Goal: Information Seeking & Learning: Find specific fact

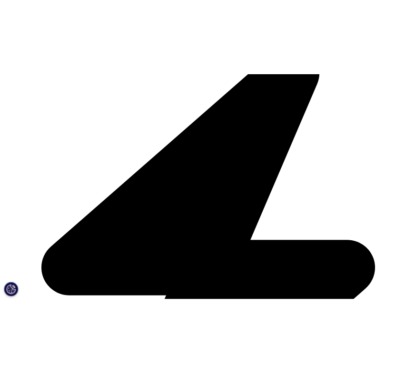
scroll to position [143, 0]
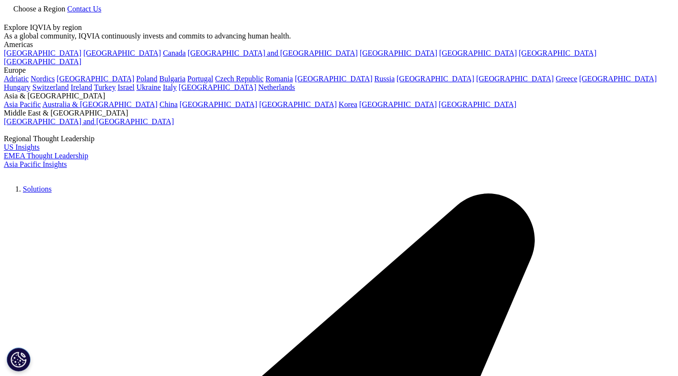
type input "The Global Use of Medicines Outlook"
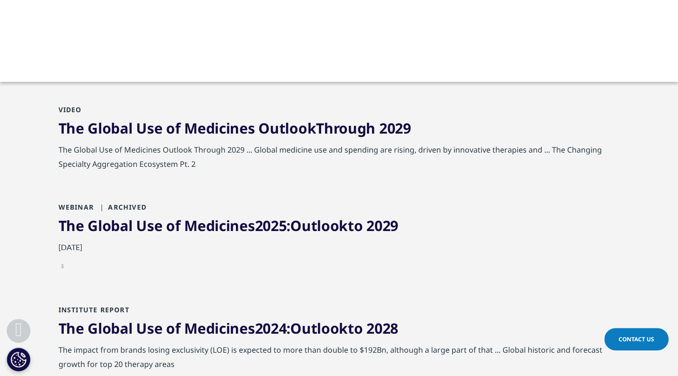
scroll to position [333, 0]
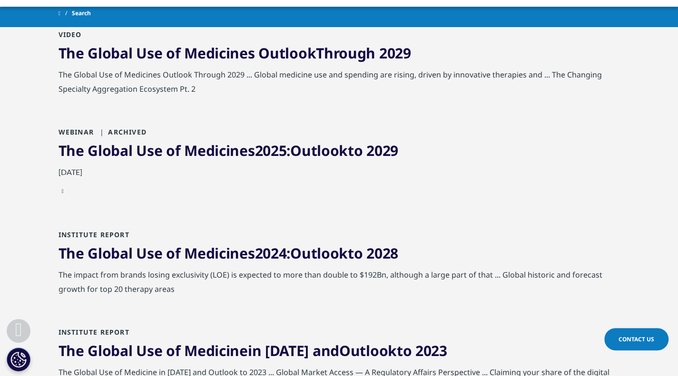
click at [213, 154] on span "Medicines" at bounding box center [219, 151] width 70 height 20
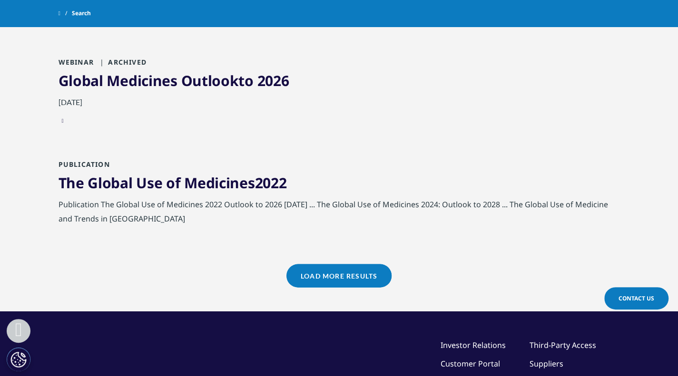
scroll to position [845, 0]
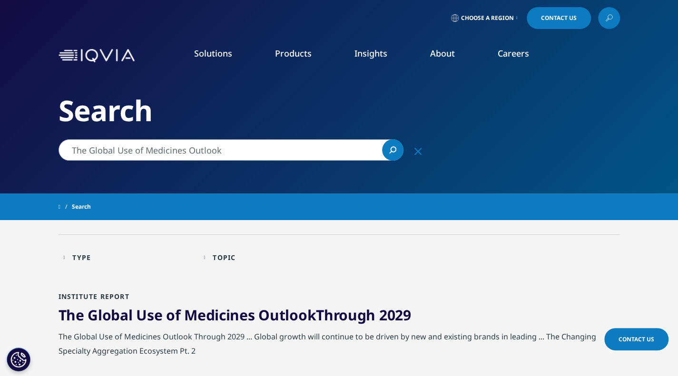
click at [605, 17] on icon at bounding box center [609, 18] width 8 height 12
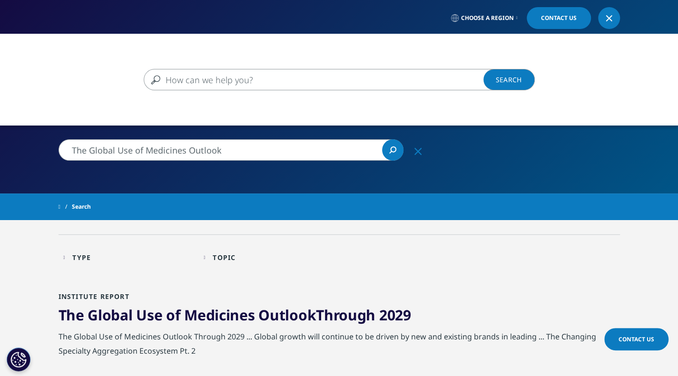
click at [353, 73] on input "Search" at bounding box center [325, 79] width 363 height 21
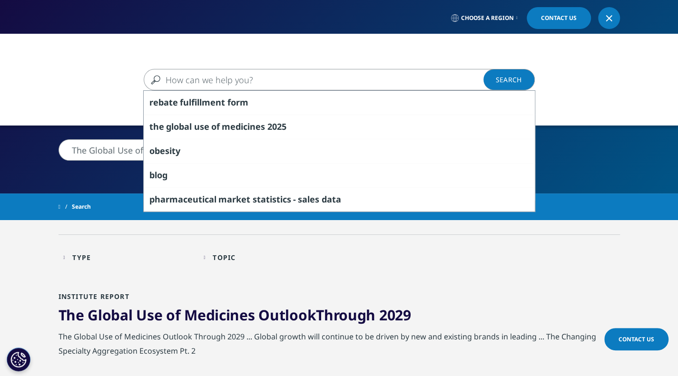
paste input "The Global Use of Medicines Outlook"
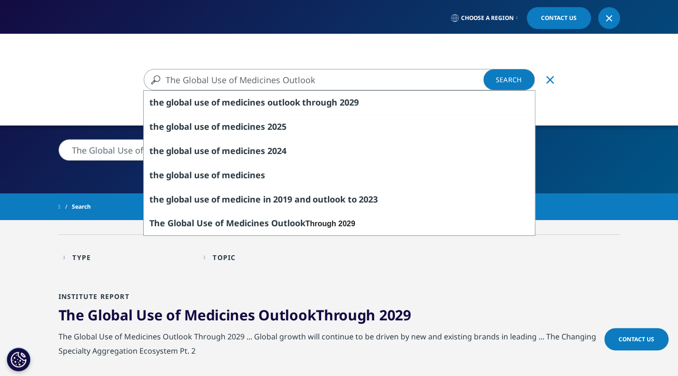
type input "The Global Use of Medicines Outlook"
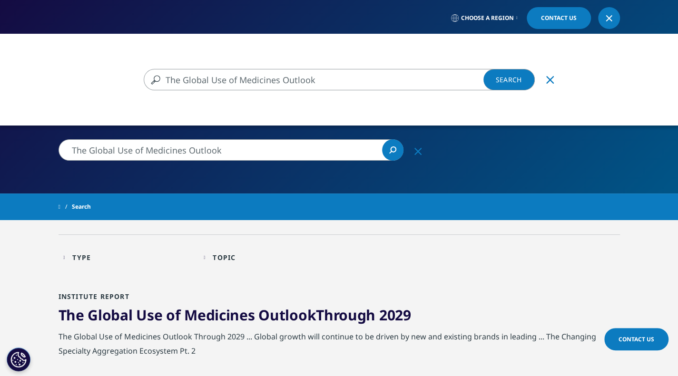
click at [391, 84] on input "The Global Use of Medicines Outlook" at bounding box center [325, 79] width 363 height 21
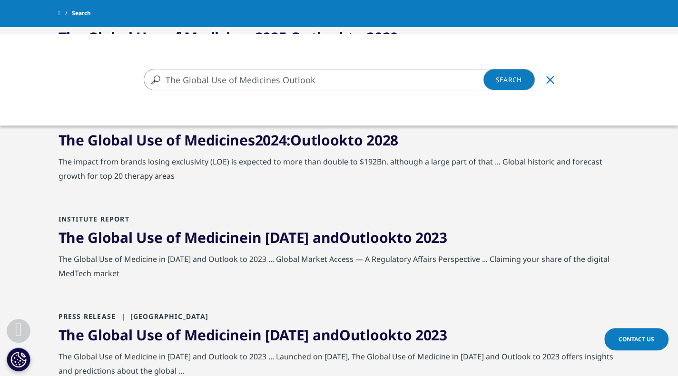
scroll to position [381, 0]
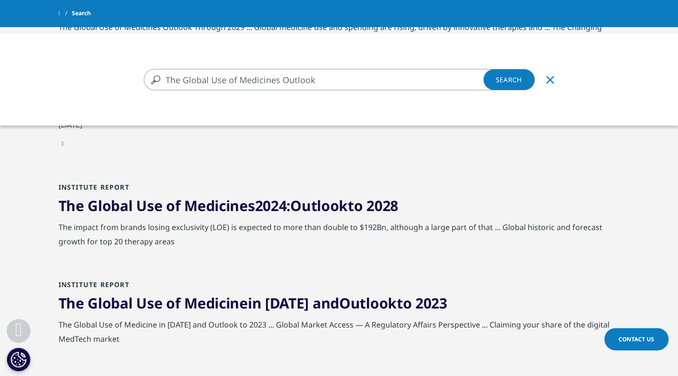
click at [238, 90] on input "The Global Use of Medicines Outlook" at bounding box center [325, 79] width 363 height 21
click at [337, 80] on input "The Global Use of Medicines Outlook" at bounding box center [325, 79] width 363 height 21
click at [501, 80] on link "Search Loading" at bounding box center [508, 79] width 51 height 21
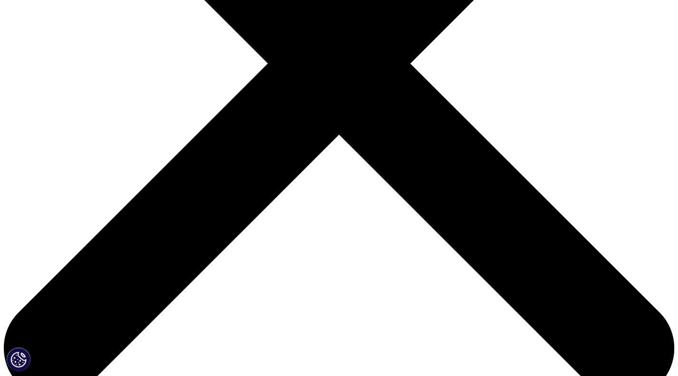
scroll to position [48, 0]
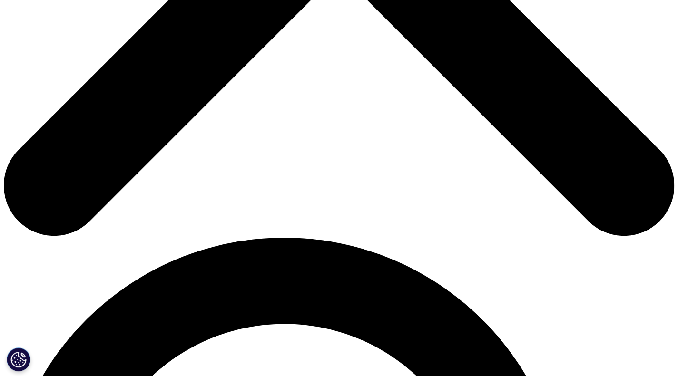
scroll to position [68, 0]
